Goal: Information Seeking & Learning: Learn about a topic

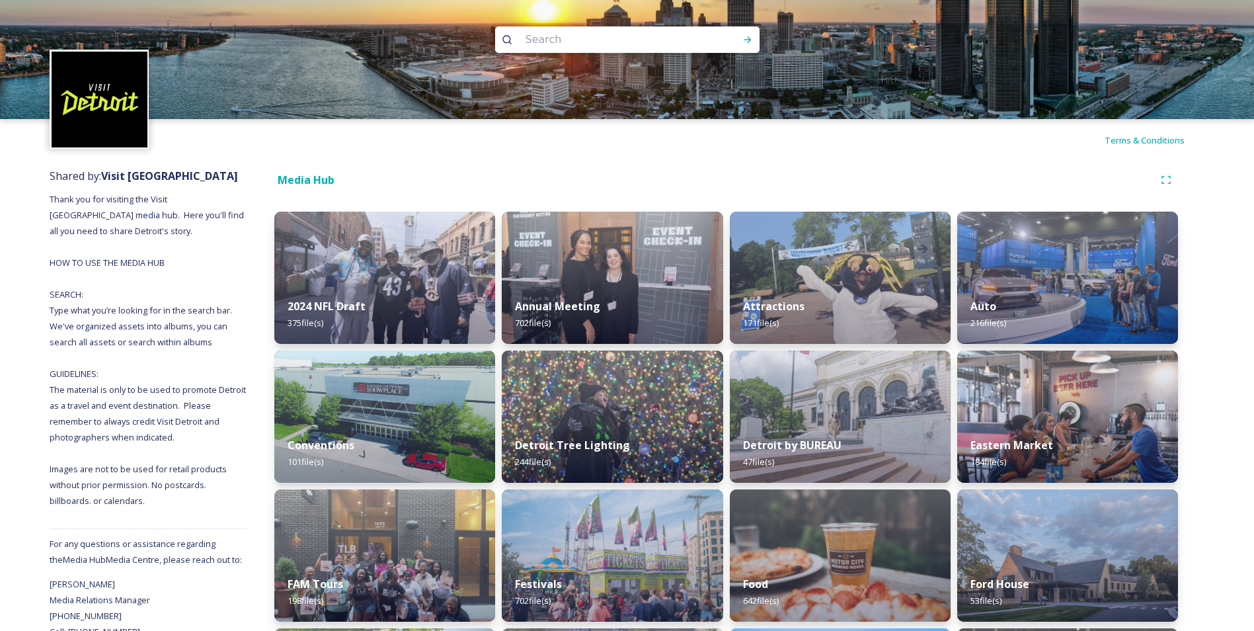
scroll to position [698, 0]
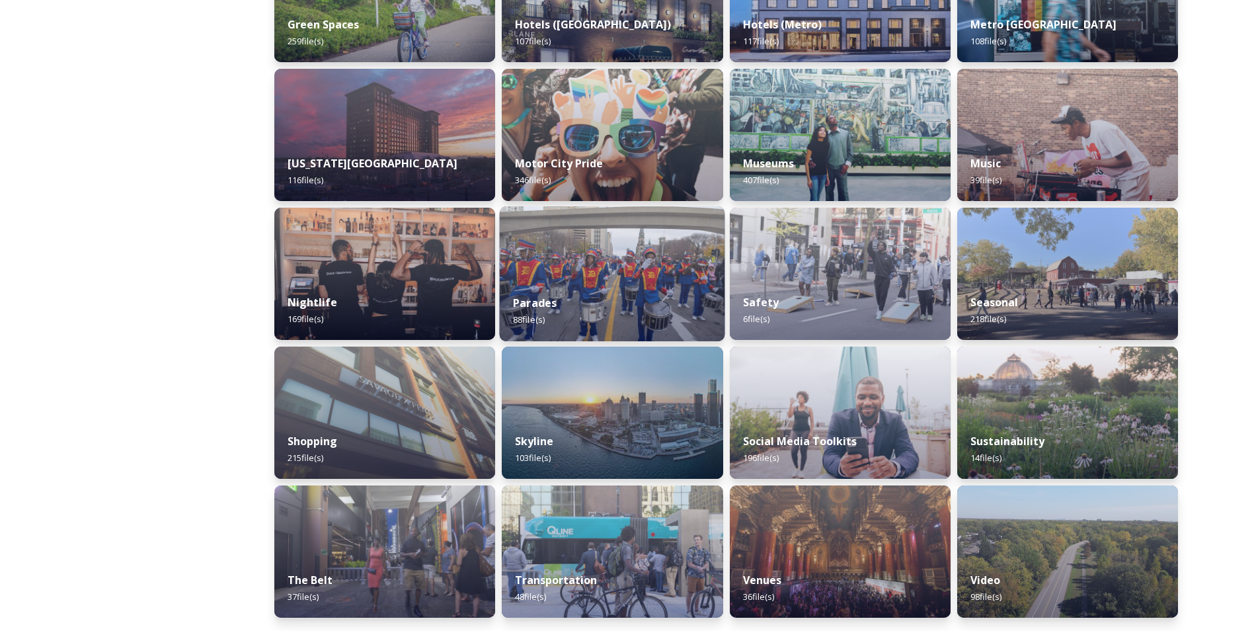
click at [595, 290] on div "Parades 88 file(s)" at bounding box center [612, 311] width 225 height 60
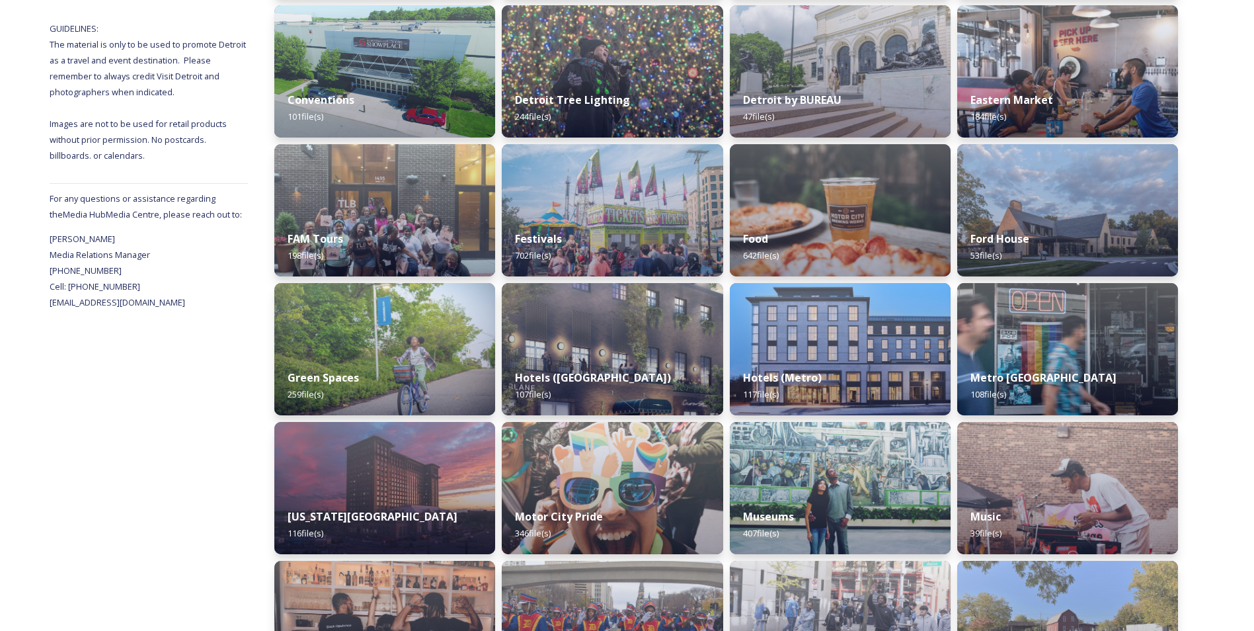
scroll to position [335, 0]
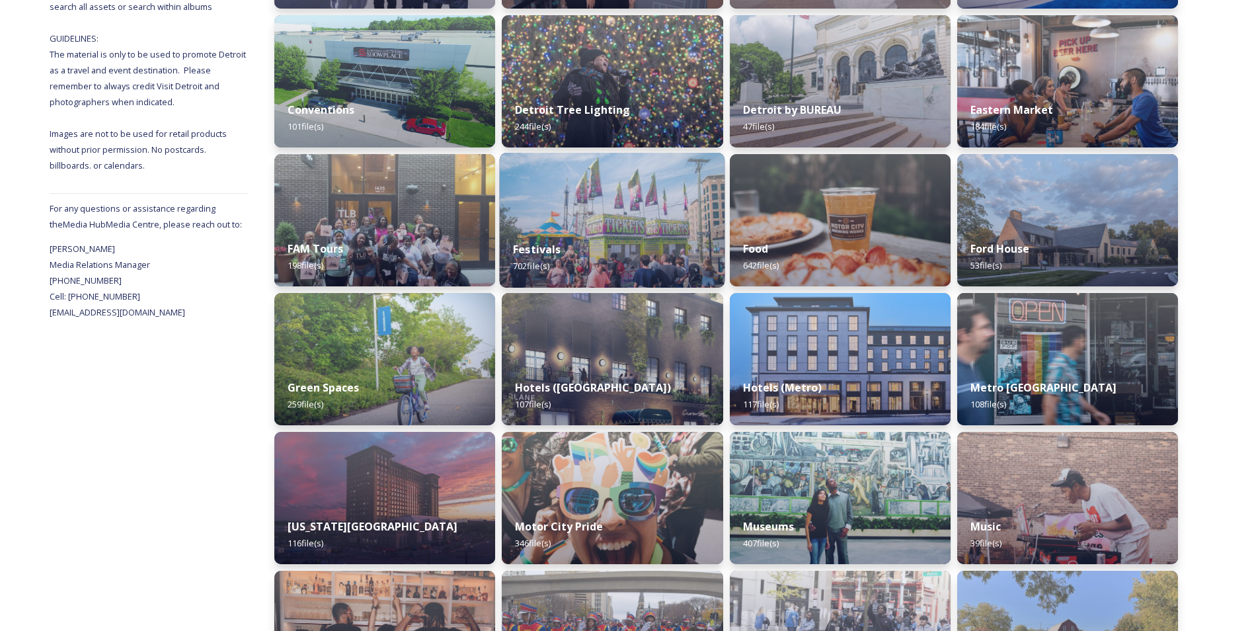
click at [583, 236] on div "Festivals 702 file(s)" at bounding box center [612, 257] width 225 height 60
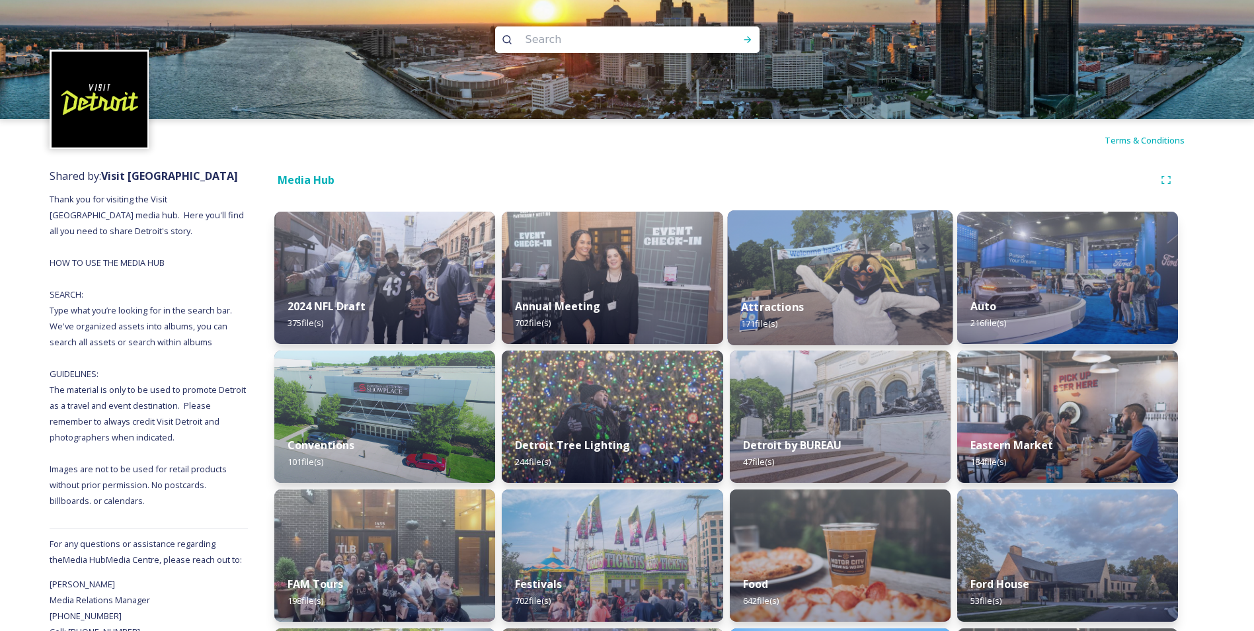
click at [836, 248] on img at bounding box center [839, 277] width 225 height 135
click at [111, 104] on img at bounding box center [100, 100] width 96 height 96
